Goal: Navigation & Orientation: Find specific page/section

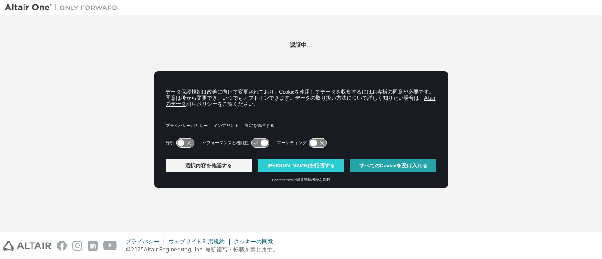
click at [375, 163] on font "すべてのCookieを受け入れる" at bounding box center [393, 166] width 68 height 6
